Goal: Task Accomplishment & Management: Manage account settings

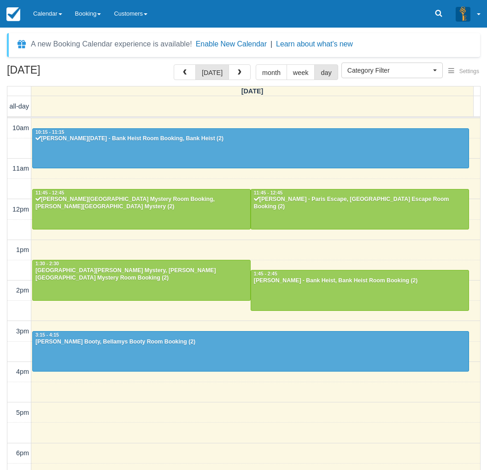
select select
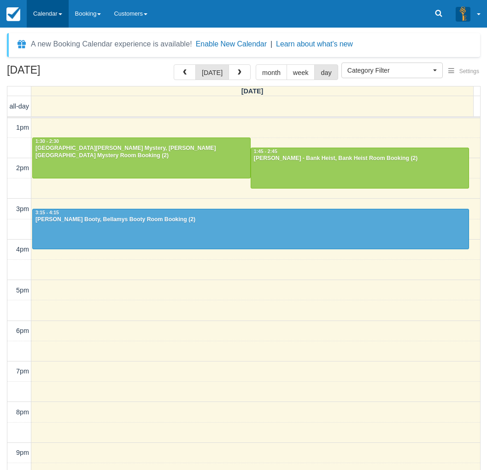
click at [40, 11] on link "Calendar" at bounding box center [48, 14] width 42 height 28
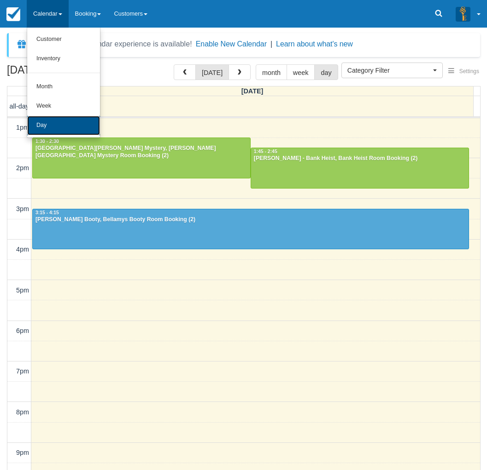
click at [46, 121] on link "Day" at bounding box center [63, 125] width 73 height 19
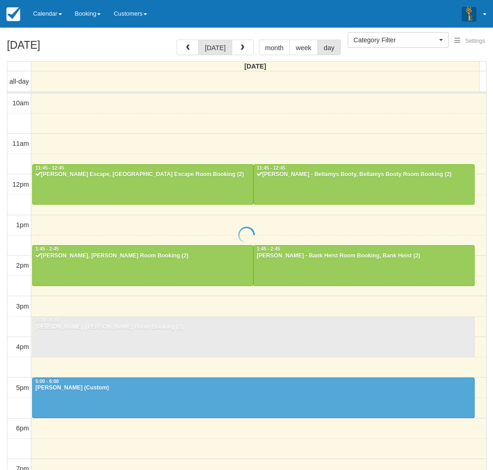
select select
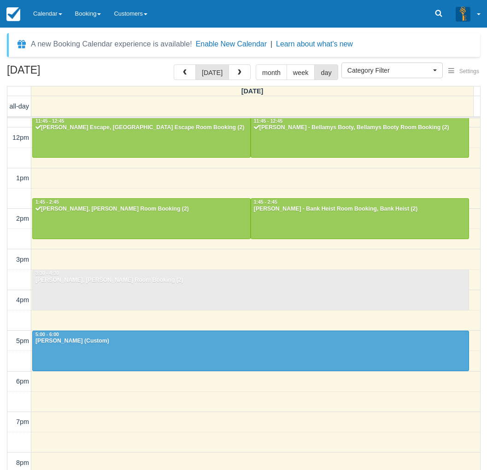
scroll to position [128, 0]
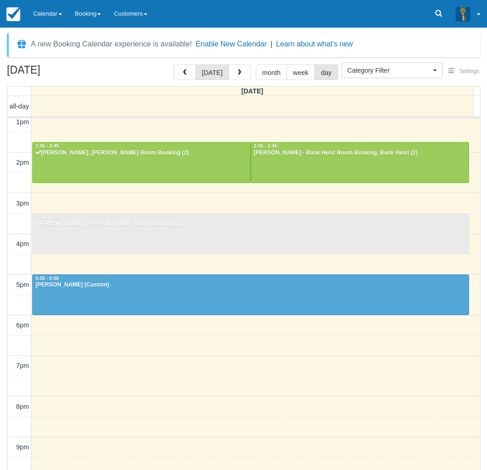
click at [4, 364] on div "[DATE] [DATE] month week day [DATE] all-day 10am 11am 12pm 1pm 2pm 3pm 4pm 5pm …" at bounding box center [243, 280] width 487 height 433
